Goal: Task Accomplishment & Management: Use online tool/utility

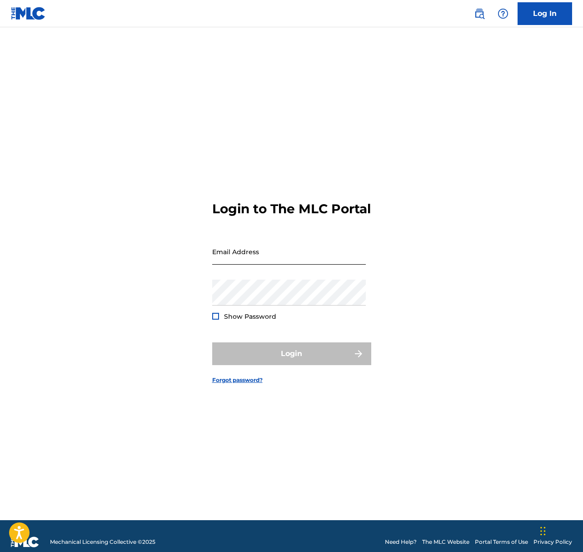
click at [230, 263] on input "Email Address" at bounding box center [289, 252] width 154 height 26
type input "[PERSON_NAME][EMAIL_ADDRESS][DOMAIN_NAME]"
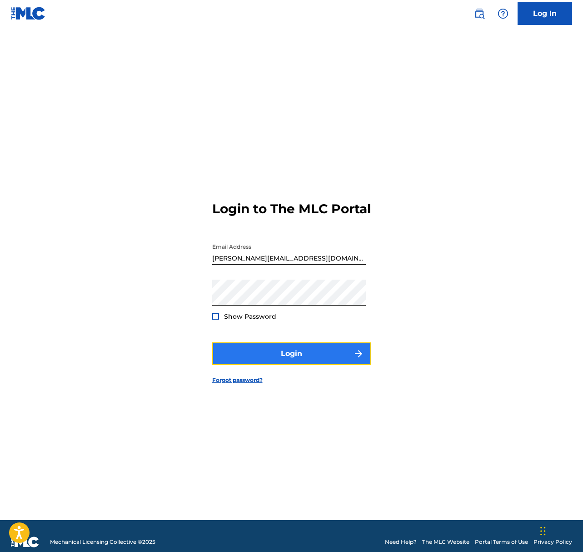
click at [300, 357] on button "Login" at bounding box center [291, 353] width 159 height 23
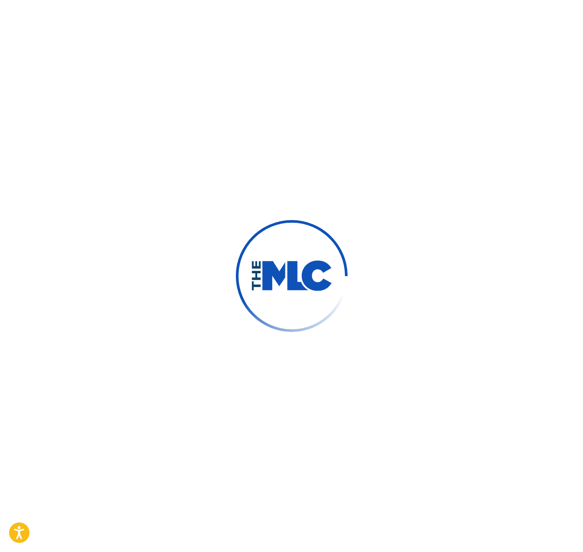
scroll to position [1, 0]
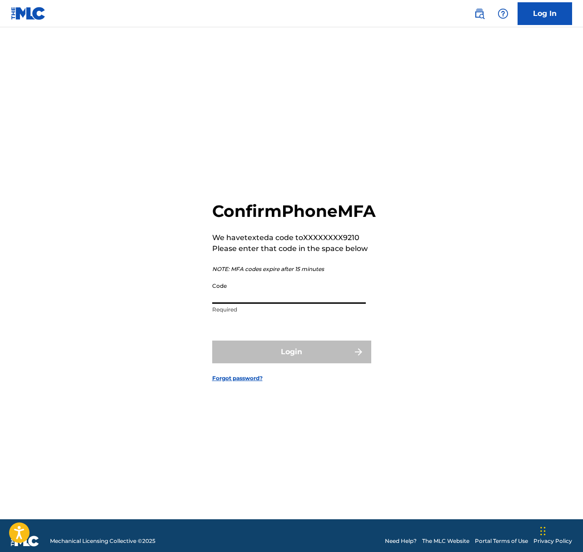
click at [252, 301] on input "Code" at bounding box center [289, 291] width 154 height 26
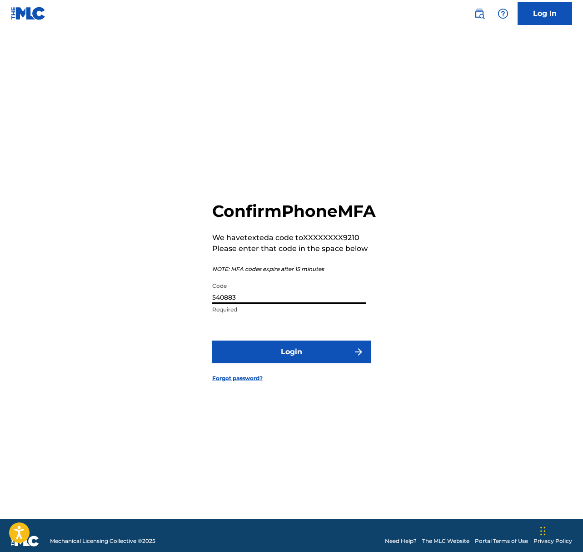
type input "540883"
click at [212, 340] on button "Login" at bounding box center [291, 351] width 159 height 23
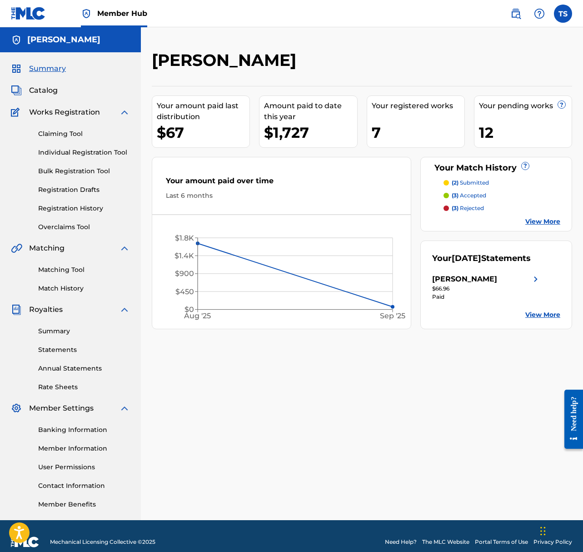
click at [486, 129] on div "12" at bounding box center [525, 132] width 93 height 20
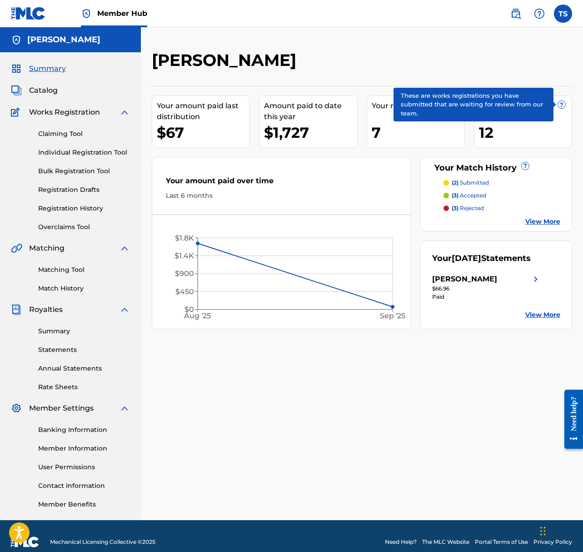
click at [562, 105] on span "?" at bounding box center [561, 104] width 7 height 7
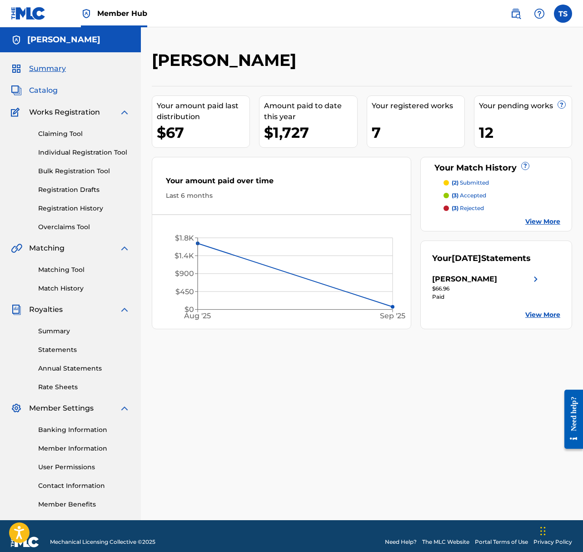
click at [50, 85] on span "Catalog" at bounding box center [43, 90] width 29 height 11
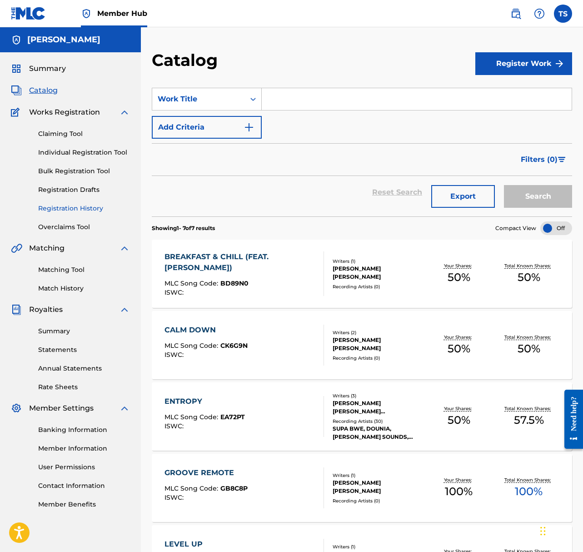
click at [80, 211] on link "Registration History" at bounding box center [84, 209] width 92 height 10
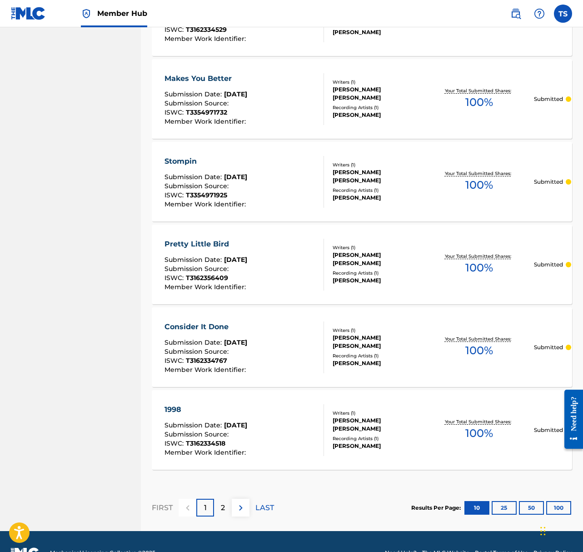
scroll to position [652, 0]
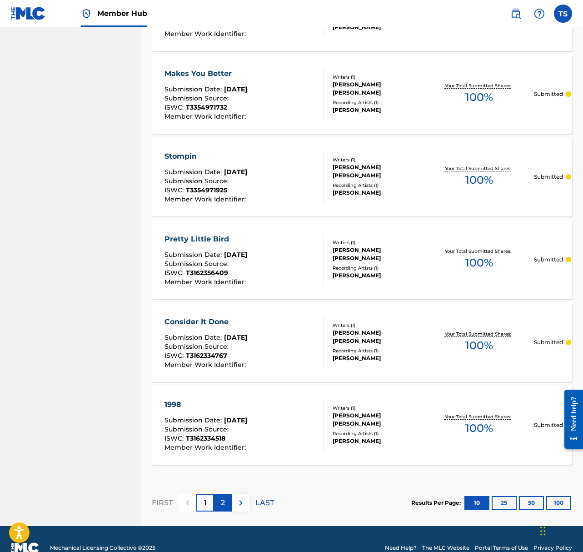
click at [217, 502] on div "2" at bounding box center [223, 502] width 18 height 18
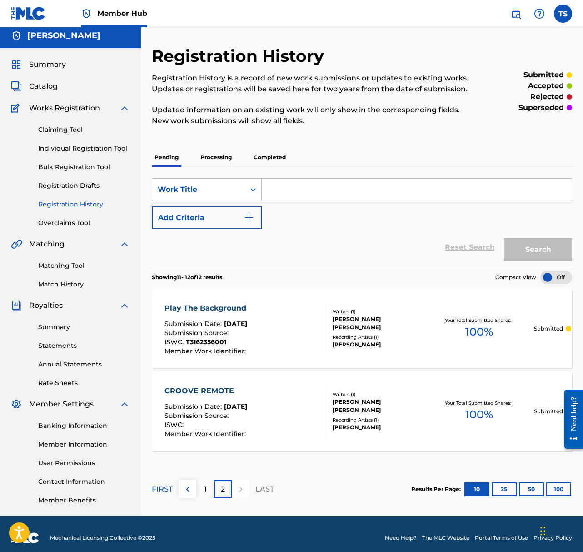
scroll to position [1, 0]
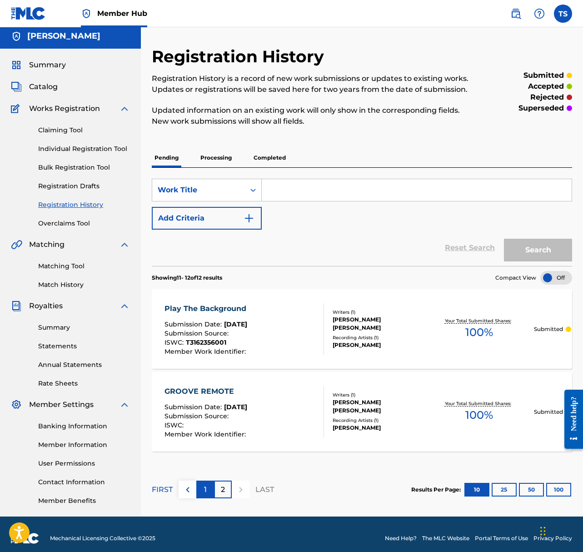
click at [209, 493] on div "1" at bounding box center [205, 489] width 18 height 18
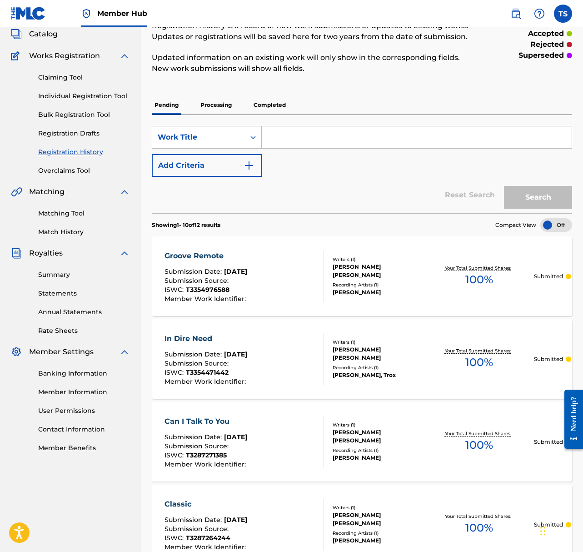
scroll to position [45, 0]
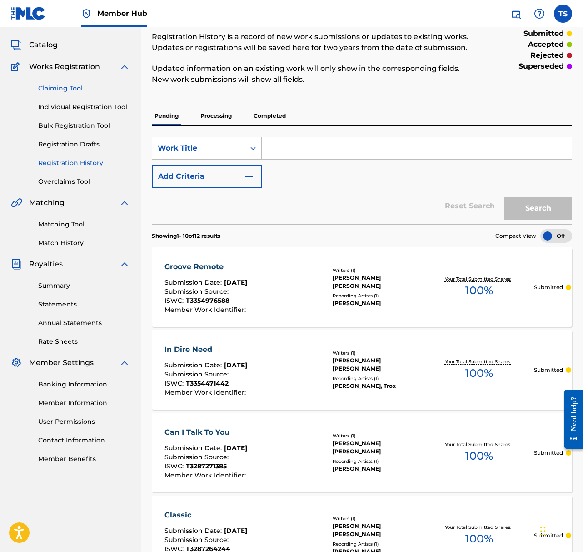
click at [72, 87] on link "Claiming Tool" at bounding box center [84, 89] width 92 height 10
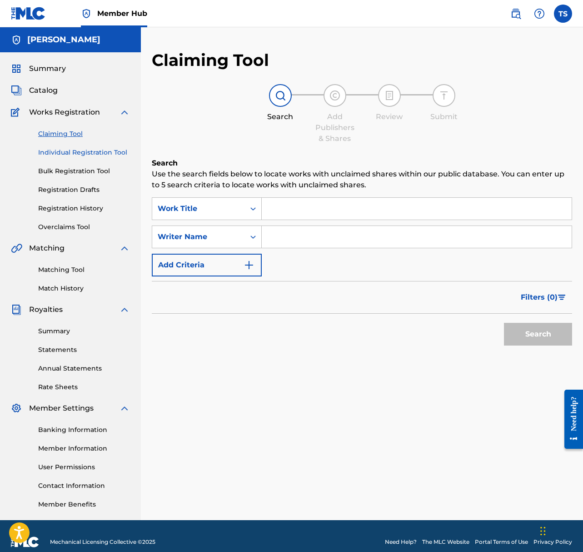
click at [80, 150] on link "Individual Registration Tool" at bounding box center [84, 153] width 92 height 10
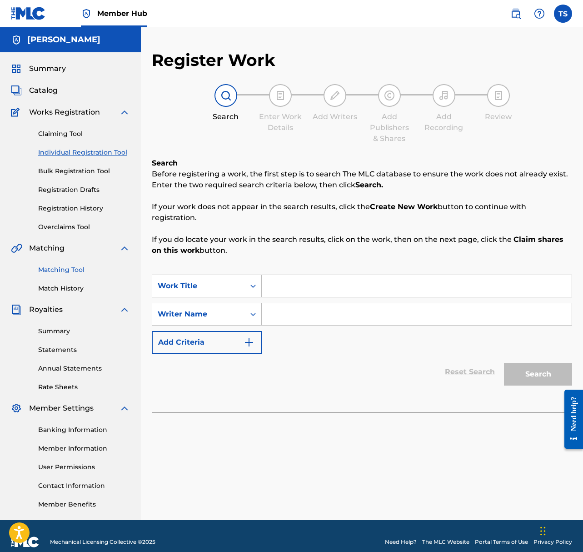
click at [60, 270] on link "Matching Tool" at bounding box center [84, 270] width 92 height 10
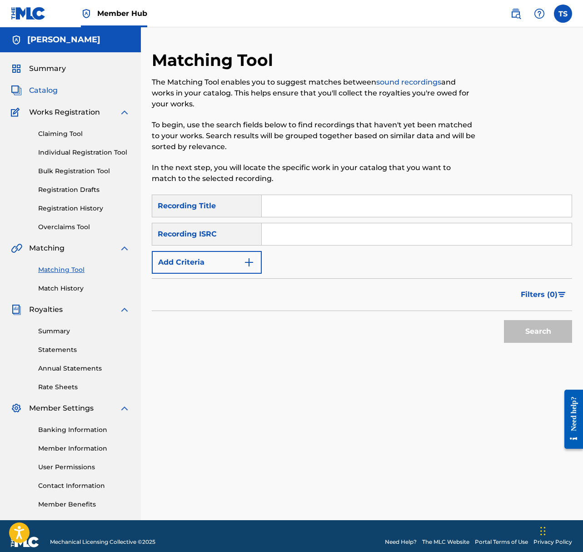
click at [54, 94] on span "Catalog" at bounding box center [43, 90] width 29 height 11
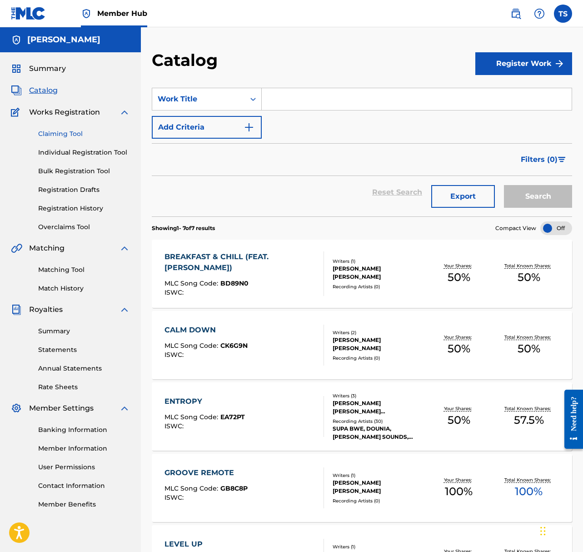
scroll to position [3, 0]
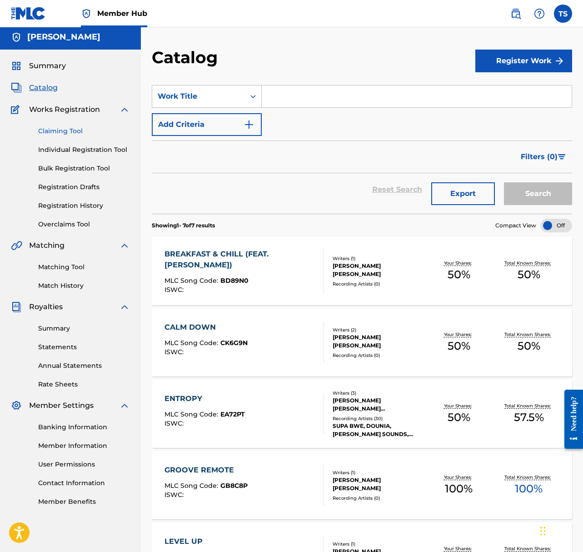
click at [64, 132] on link "Claiming Tool" at bounding box center [84, 131] width 92 height 10
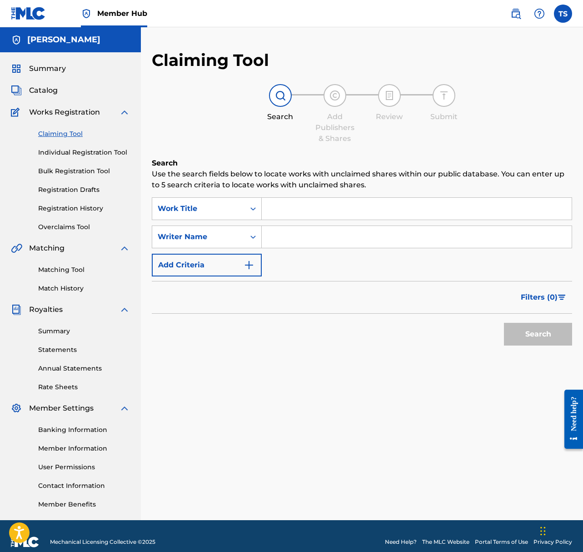
scroll to position [2, 0]
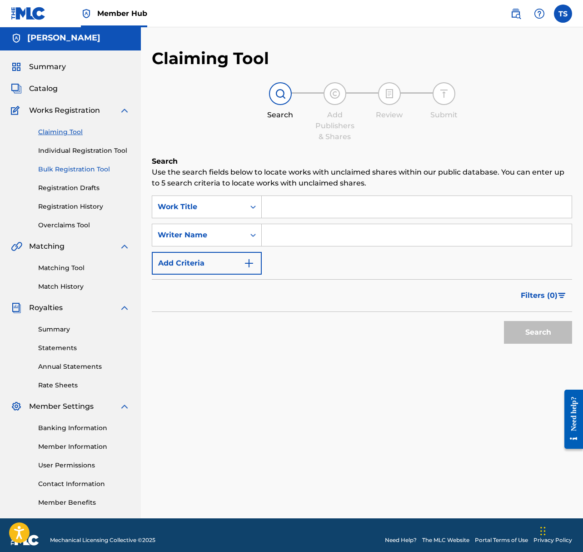
click at [67, 171] on link "Bulk Registration Tool" at bounding box center [84, 169] width 92 height 10
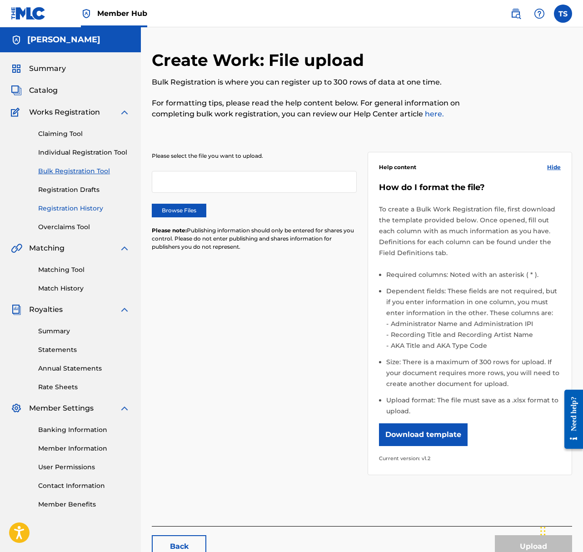
click at [70, 206] on link "Registration History" at bounding box center [84, 209] width 92 height 10
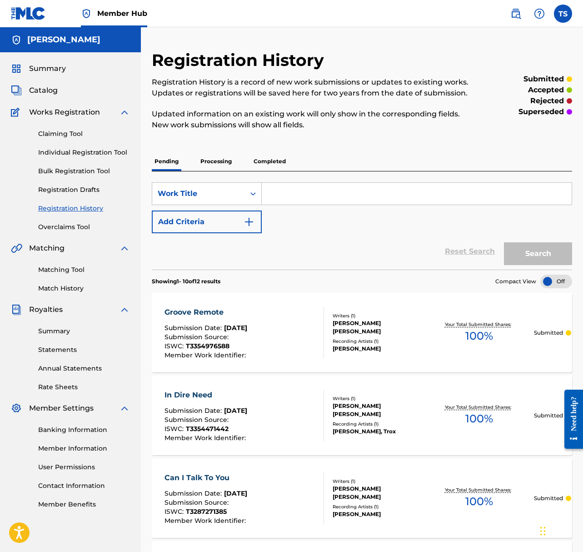
click at [219, 164] on p "Processing" at bounding box center [216, 161] width 37 height 19
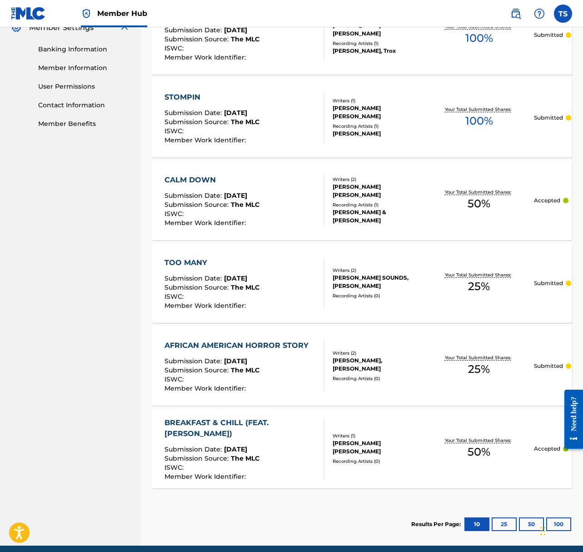
scroll to position [418, 0]
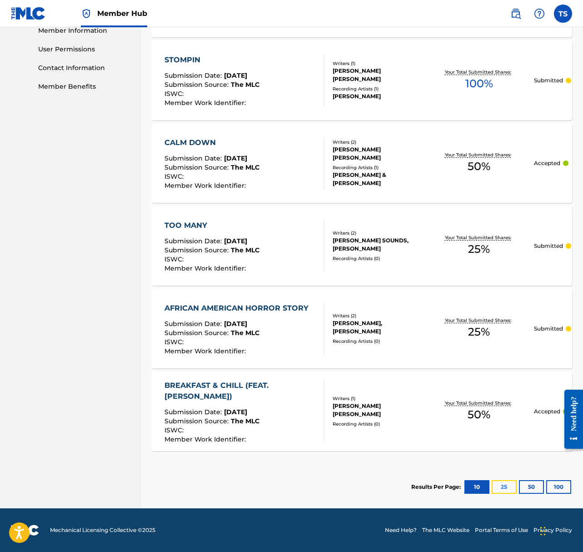
click at [506, 489] on button "25" at bounding box center [504, 487] width 25 height 14
click at [476, 484] on button "10" at bounding box center [476, 487] width 25 height 14
click at [181, 140] on div "CALM DOWN" at bounding box center [211, 142] width 95 height 11
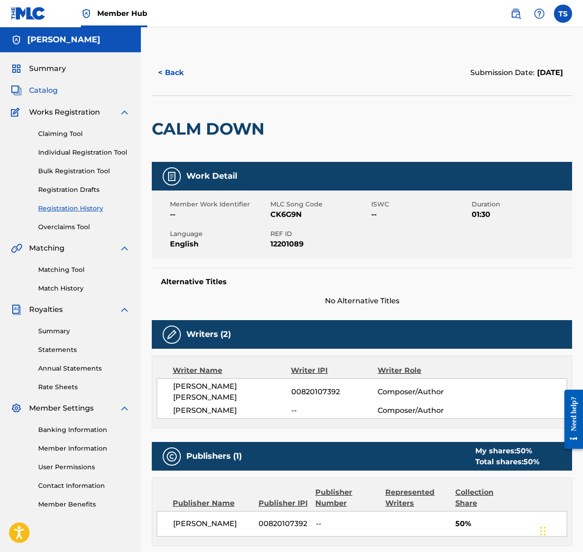
click at [50, 89] on span "Catalog" at bounding box center [43, 90] width 29 height 11
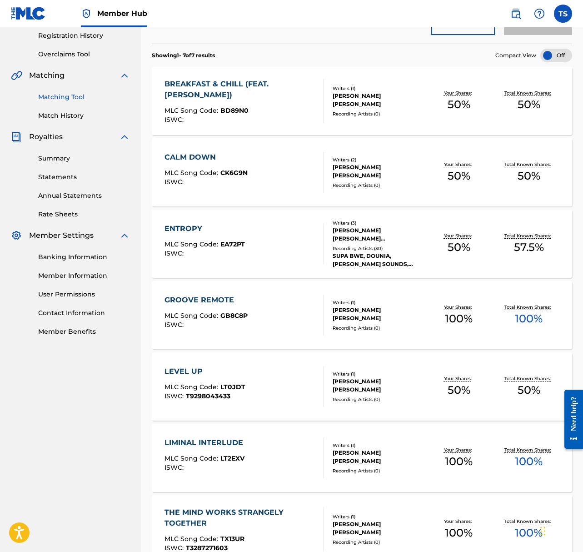
scroll to position [172, 0]
click at [75, 97] on link "Matching Tool" at bounding box center [84, 98] width 92 height 10
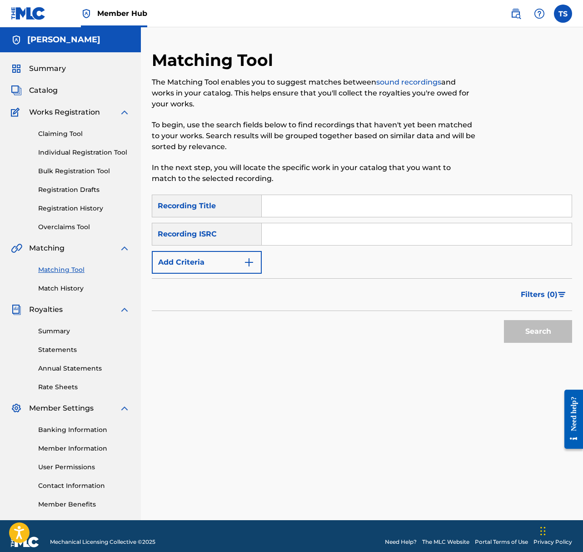
scroll to position [1, 0]
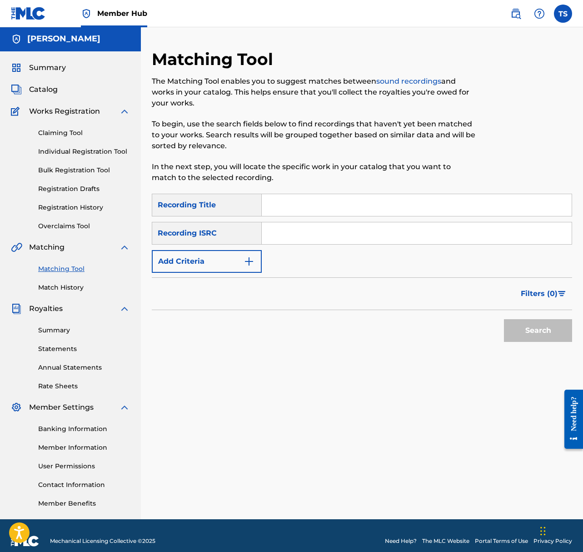
click at [303, 208] on input "Search Form" at bounding box center [417, 205] width 310 height 22
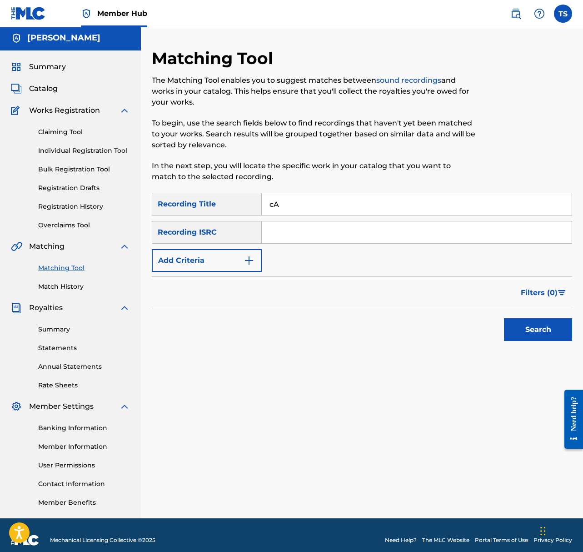
type input "c"
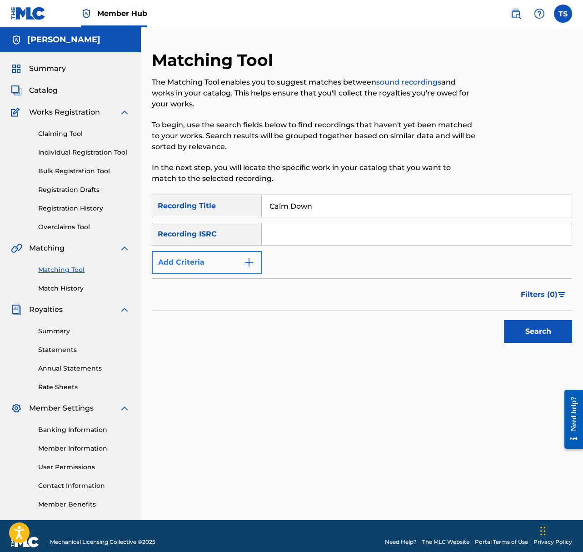
scroll to position [3, 0]
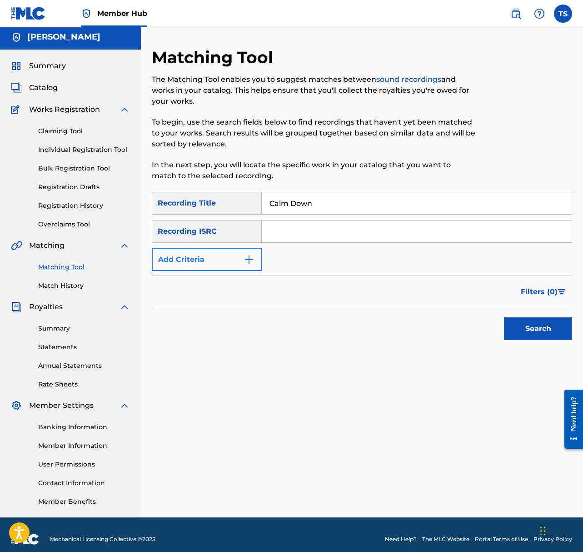
type input "Calm Down"
click at [229, 258] on button "Add Criteria" at bounding box center [207, 259] width 110 height 23
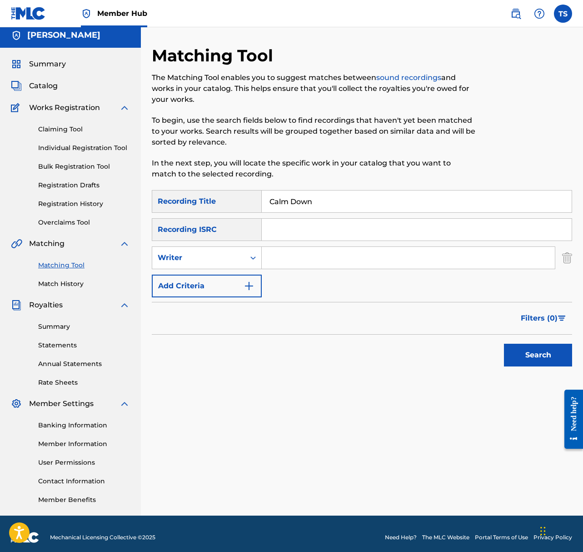
click at [285, 261] on input "Search Form" at bounding box center [408, 258] width 293 height 22
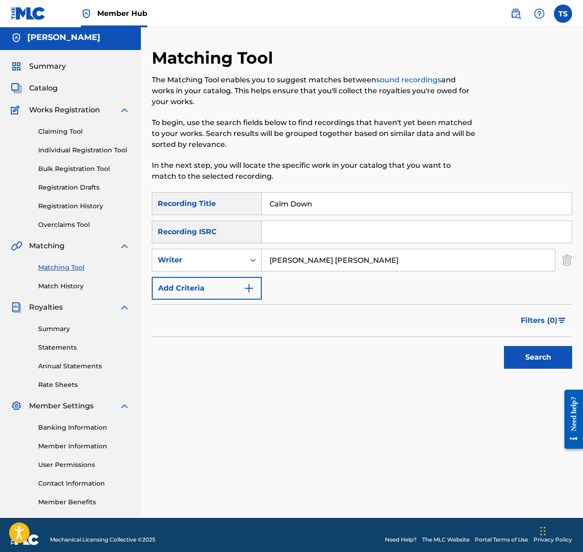
type input "[PERSON_NAME] [PERSON_NAME]"
click at [504, 346] on button "Search" at bounding box center [538, 357] width 68 height 23
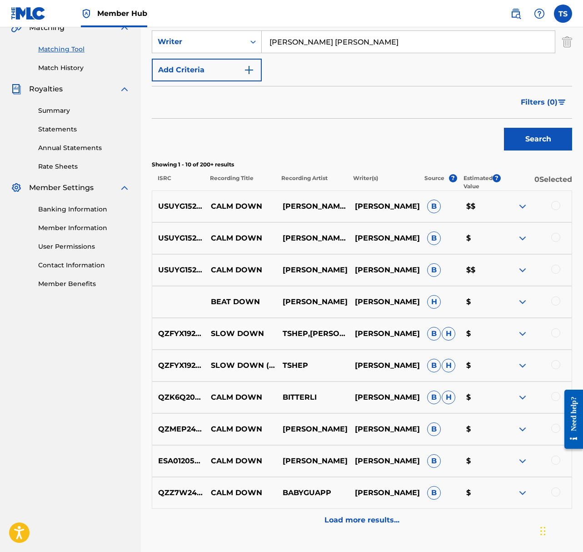
scroll to position [245, 0]
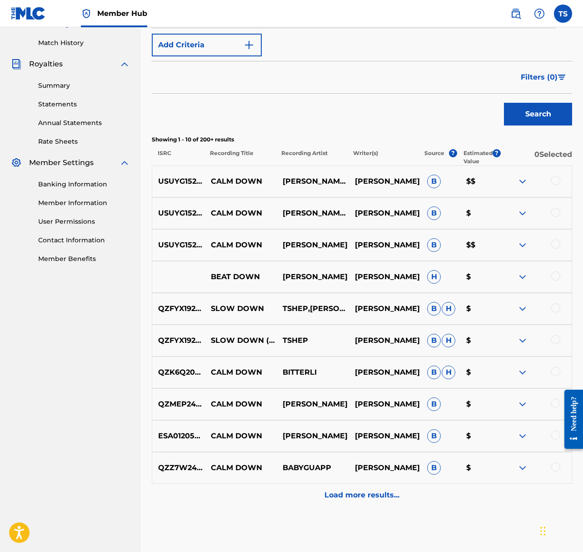
click at [554, 243] on div at bounding box center [555, 243] width 9 height 9
click at [556, 213] on div at bounding box center [555, 212] width 9 height 9
click at [556, 178] on div at bounding box center [555, 180] width 9 height 9
click at [509, 476] on button "Match 3 Groups" at bounding box center [522, 477] width 100 height 23
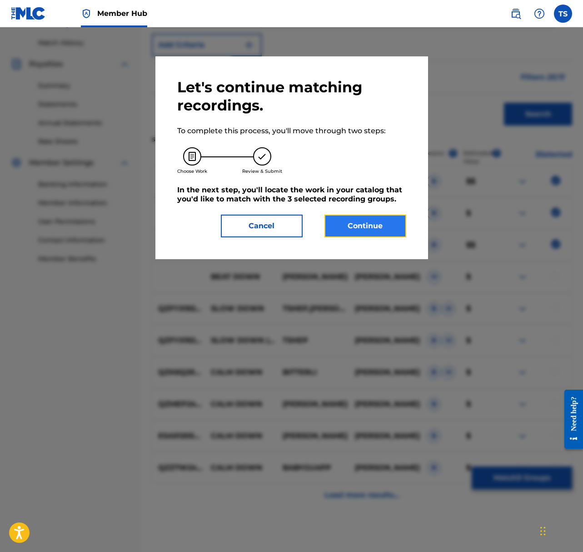
click at [369, 227] on button "Continue" at bounding box center [365, 225] width 82 height 23
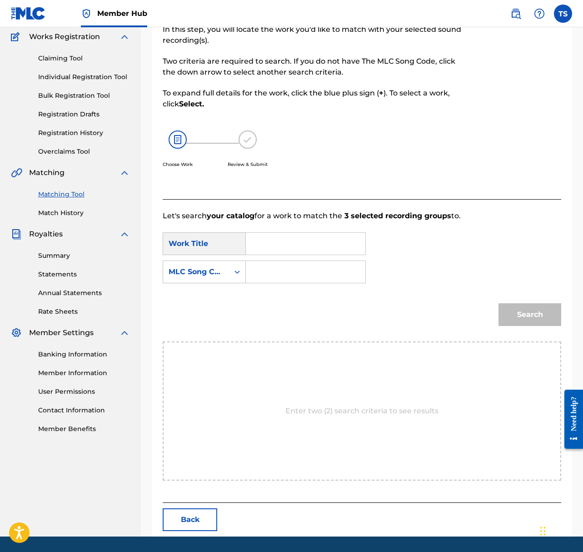
click at [313, 245] on input "Search Form" at bounding box center [305, 244] width 104 height 22
click at [275, 266] on strong "calm" at bounding box center [270, 263] width 19 height 9
type input "calm down"
click at [229, 263] on div "MLC Song Code" at bounding box center [196, 271] width 66 height 17
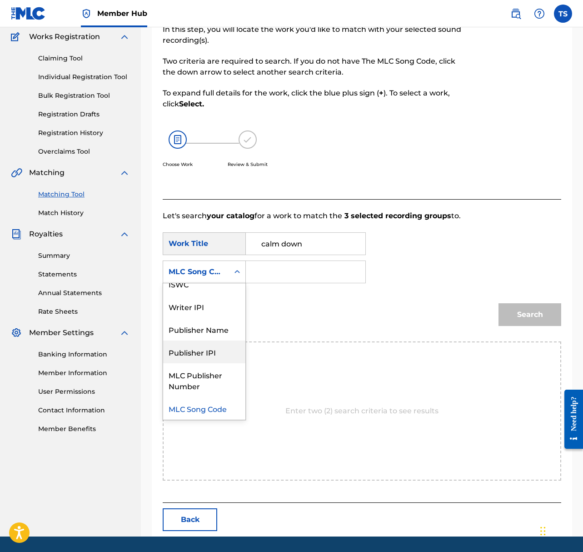
scroll to position [0, 0]
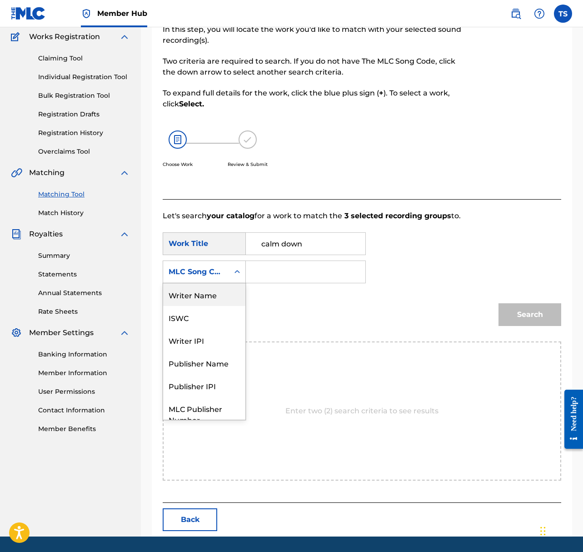
drag, startPoint x: 398, startPoint y: 264, endPoint x: 440, endPoint y: 259, distance: 42.5
click at [245, 283] on div "Writer Name" at bounding box center [204, 294] width 82 height 23
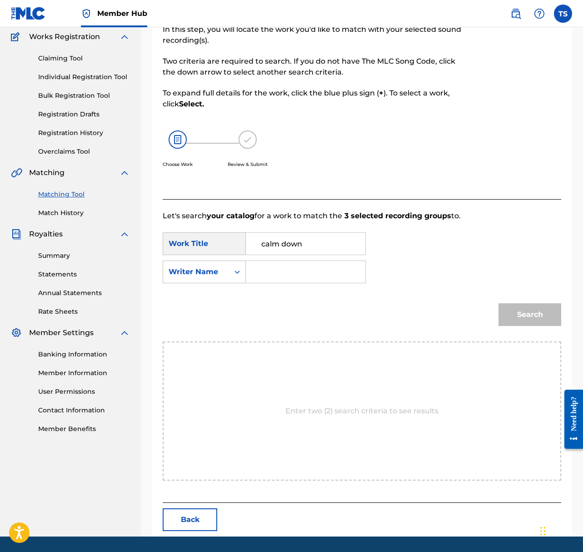
click at [358, 261] on input "Search Form" at bounding box center [305, 272] width 104 height 22
type input "[PERSON_NAME] [PERSON_NAME]"
click at [498, 303] on button "Search" at bounding box center [529, 314] width 63 height 23
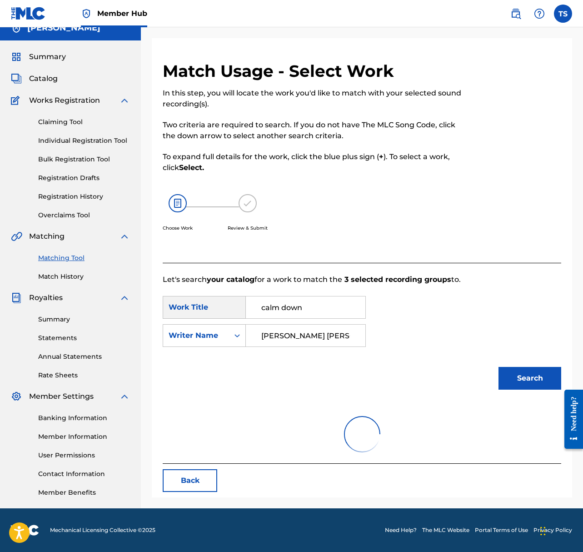
scroll to position [49, 0]
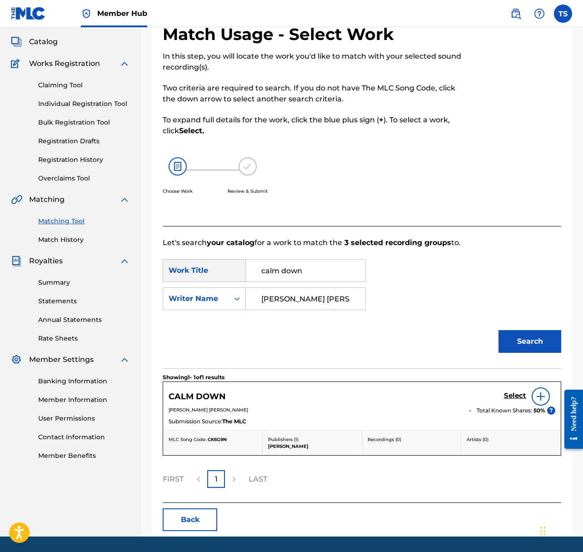
click at [544, 391] on img at bounding box center [540, 396] width 11 height 11
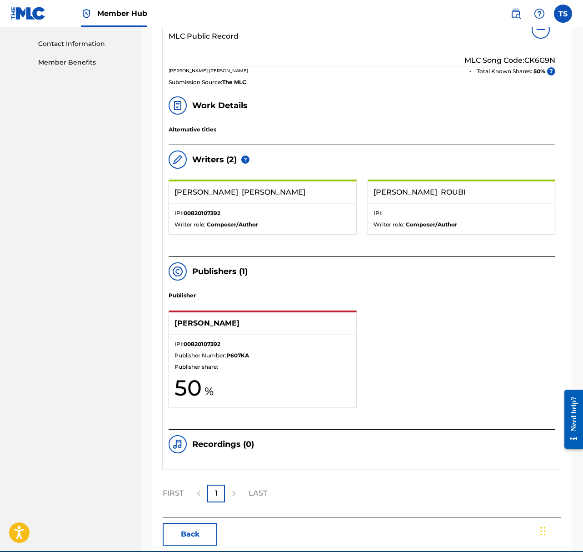
scroll to position [456, 0]
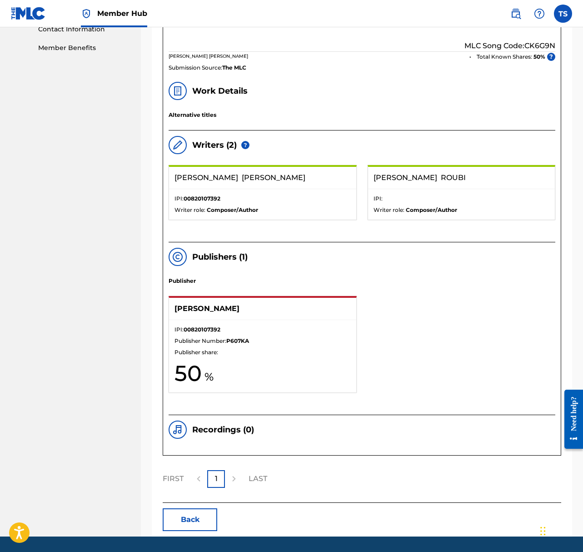
click at [181, 424] on img at bounding box center [177, 429] width 11 height 11
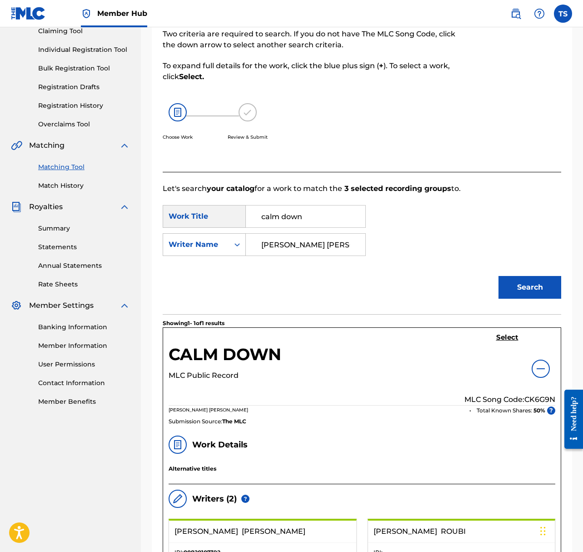
scroll to position [0, 0]
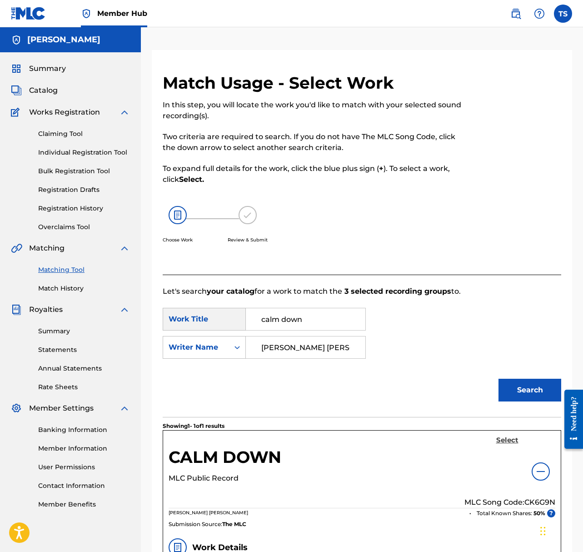
click at [507, 436] on h5 "Select" at bounding box center [507, 440] width 22 height 9
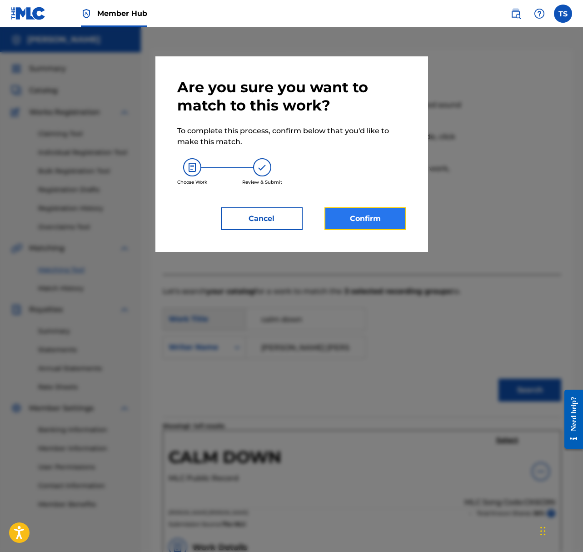
click at [368, 220] on button "Confirm" at bounding box center [365, 218] width 82 height 23
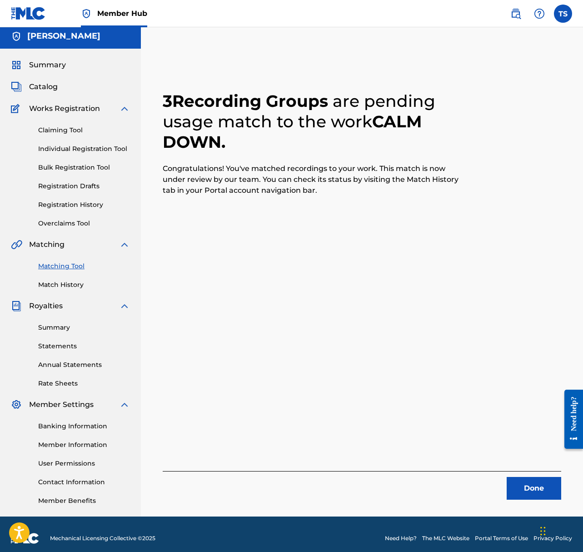
scroll to position [3, 0]
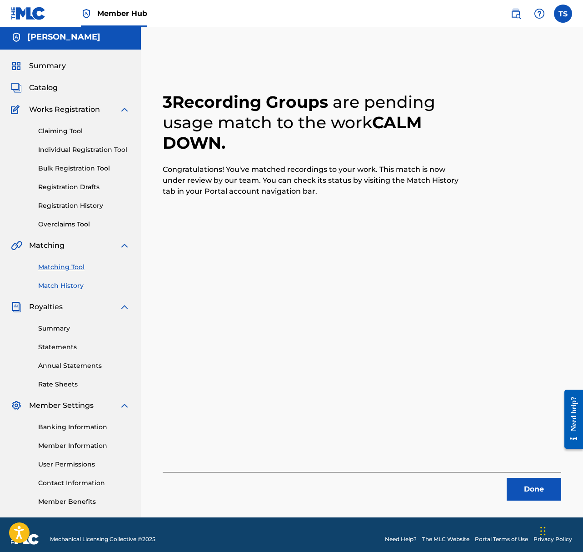
click at [64, 281] on div "Matching Tool Match History" at bounding box center [70, 271] width 119 height 40
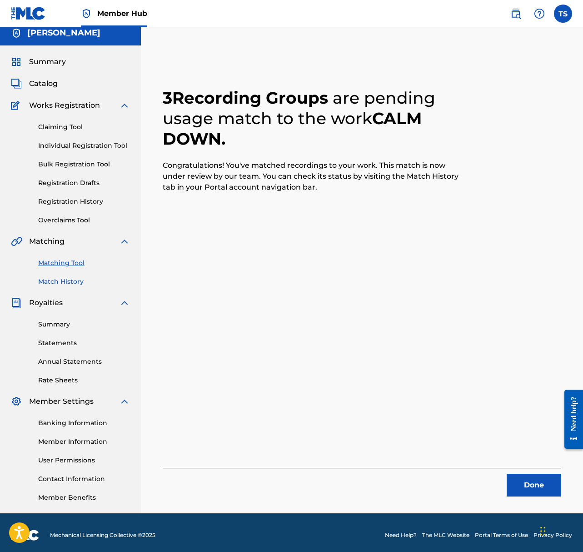
click at [65, 283] on link "Match History" at bounding box center [84, 282] width 92 height 10
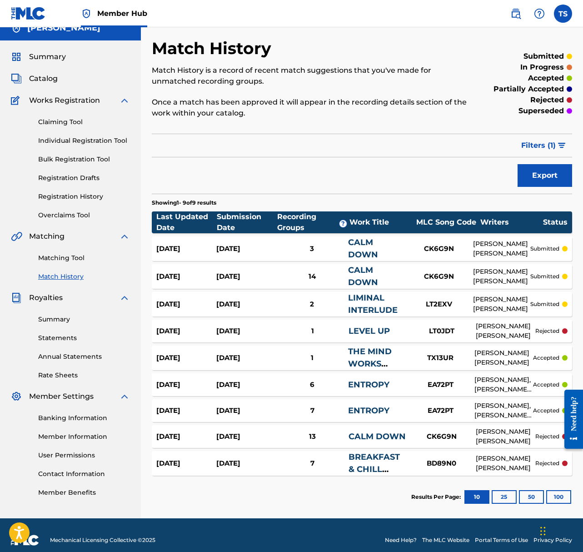
scroll to position [18, 0]
